Goal: Information Seeking & Learning: Learn about a topic

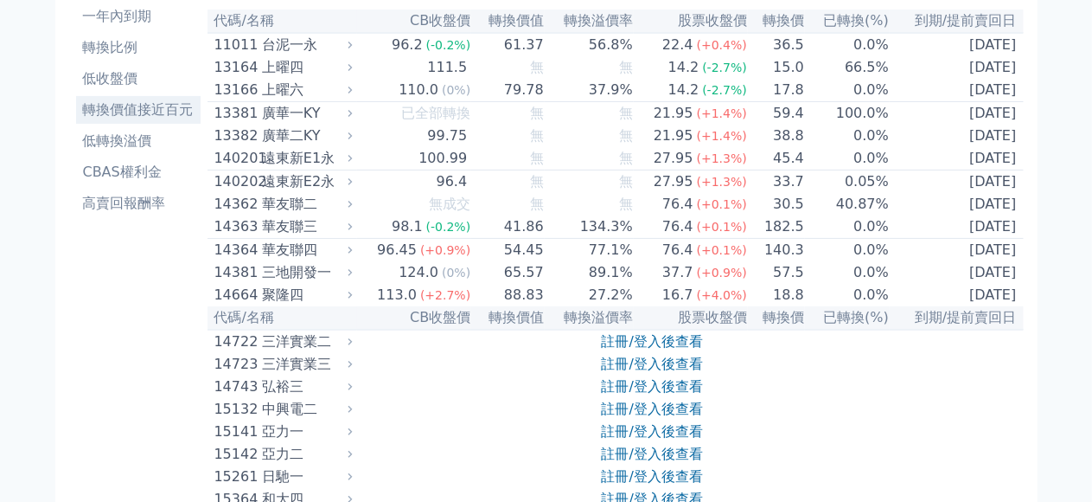
scroll to position [346, 0]
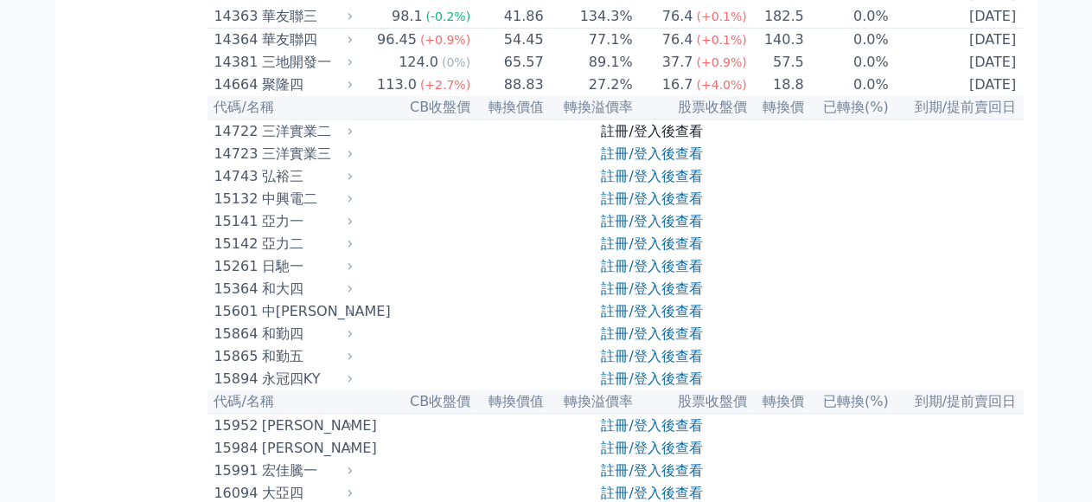
click at [670, 139] on link "註冊/登入後查看" at bounding box center [652, 131] width 101 height 16
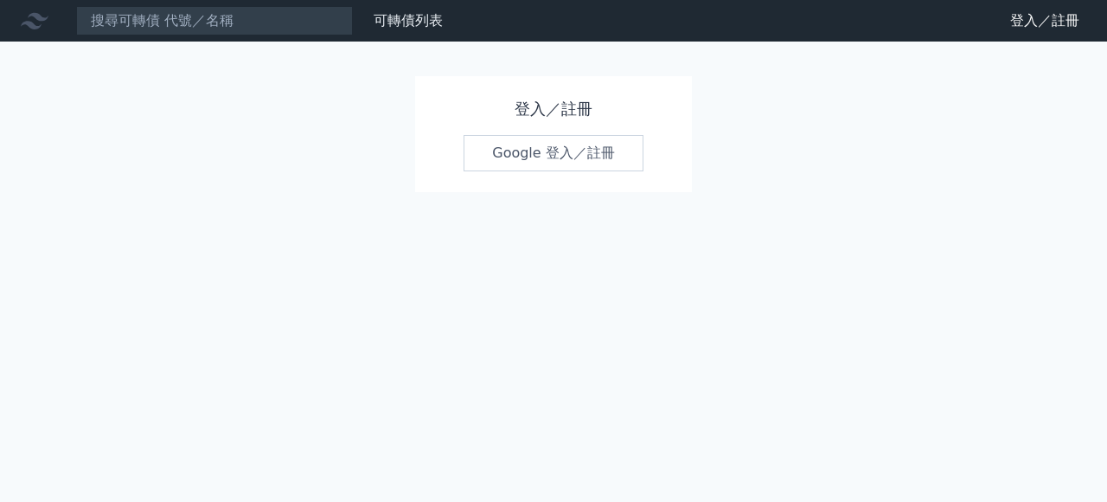
click at [575, 147] on link "Google 登入／註冊" at bounding box center [554, 153] width 180 height 36
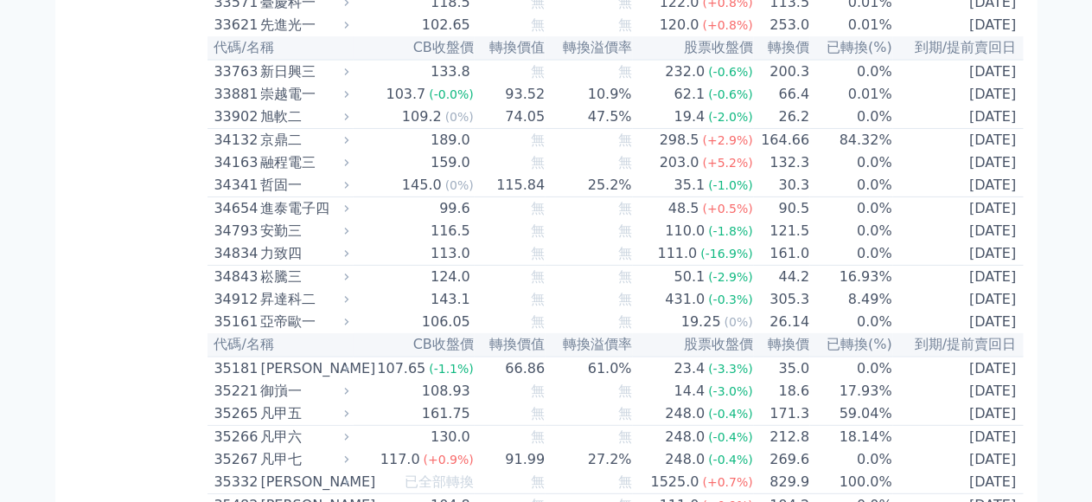
scroll to position [3373, 0]
click at [261, 263] on div "力致四" at bounding box center [303, 252] width 85 height 21
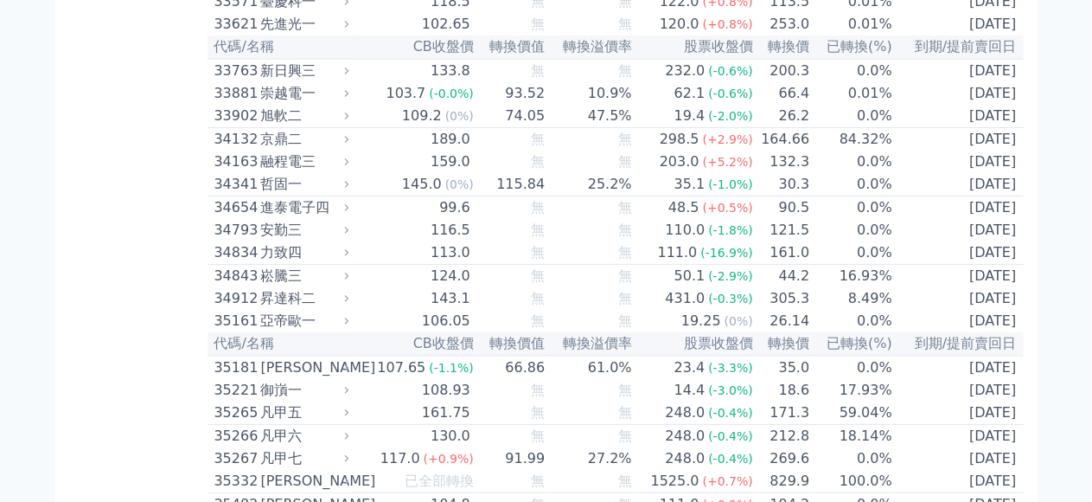
click at [215, 263] on div "34834" at bounding box center [236, 252] width 42 height 21
click at [872, 265] on td "0.0%" at bounding box center [851, 252] width 83 height 23
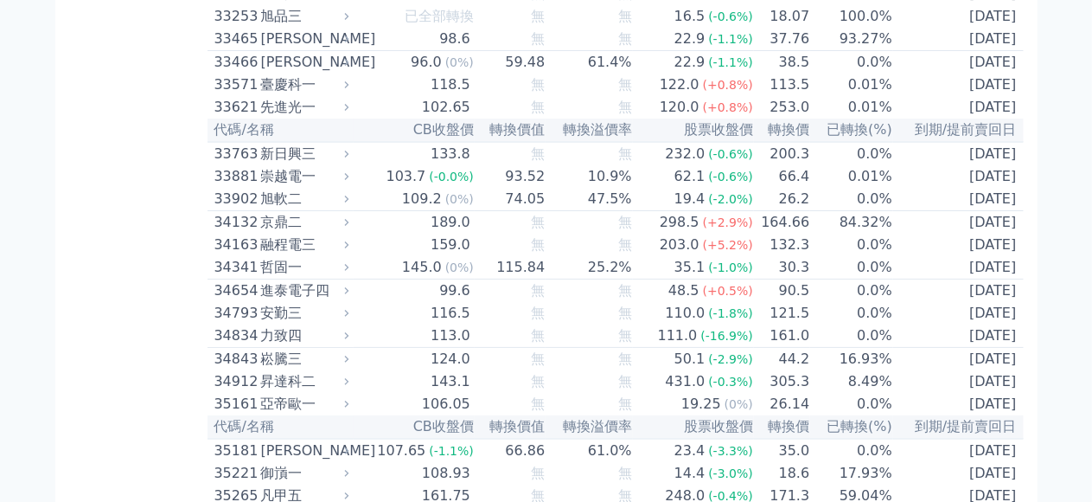
scroll to position [3200, 0]
